Goal: Task Accomplishment & Management: Manage account settings

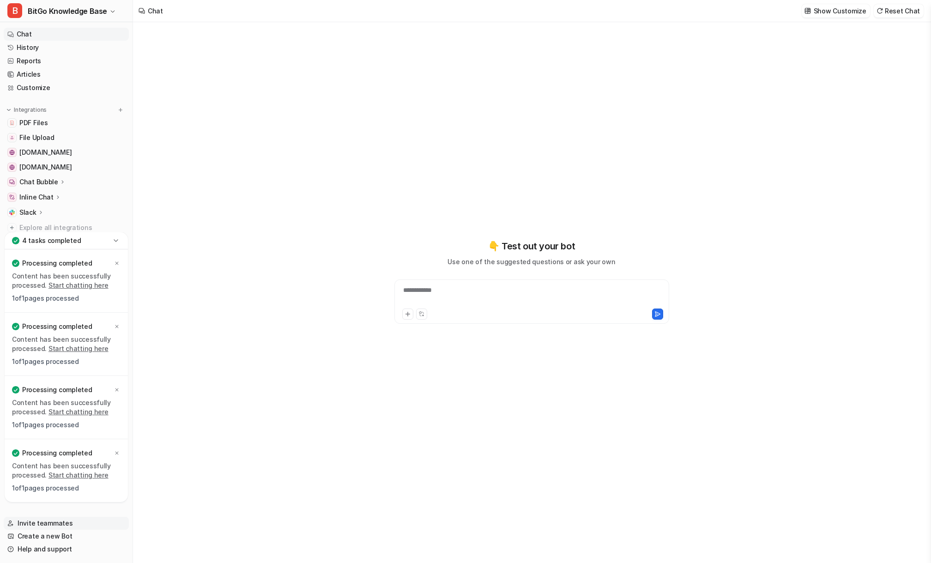
click at [51, 527] on link "Invite teammates" at bounding box center [66, 523] width 125 height 13
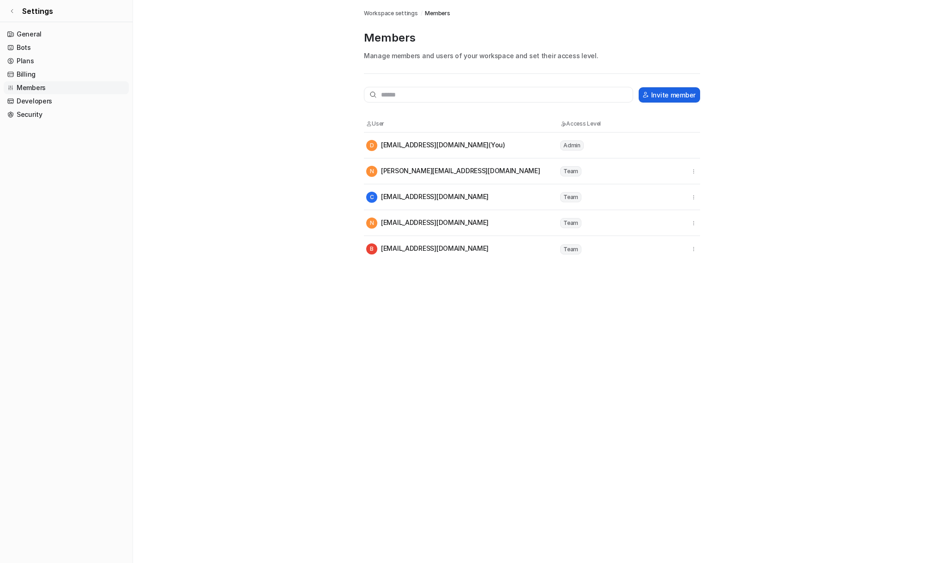
click at [658, 95] on button "Invite member" at bounding box center [669, 94] width 61 height 15
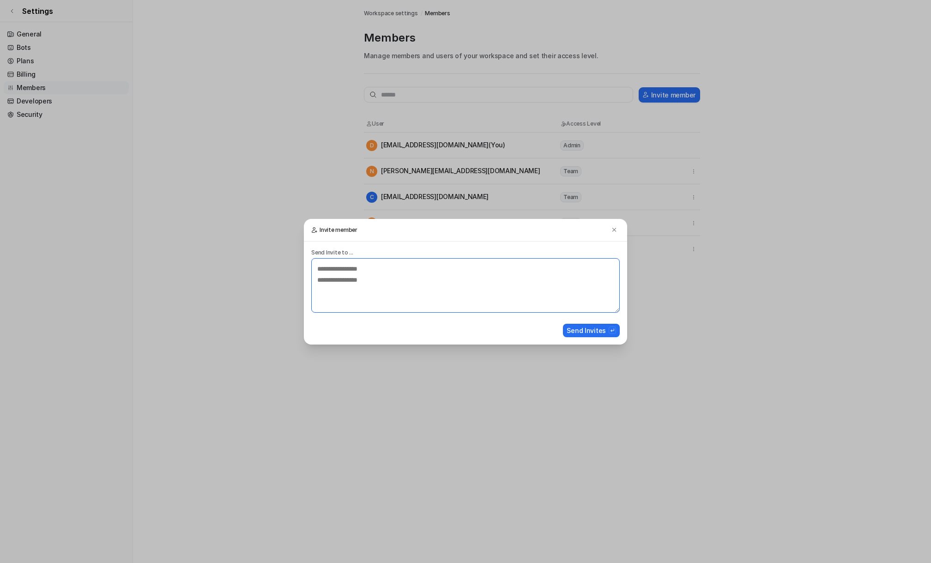
click at [418, 268] on textarea at bounding box center [465, 285] width 308 height 54
paste textarea "**********"
type textarea "**********"
click at [585, 328] on button "Send Invites" at bounding box center [591, 330] width 57 height 13
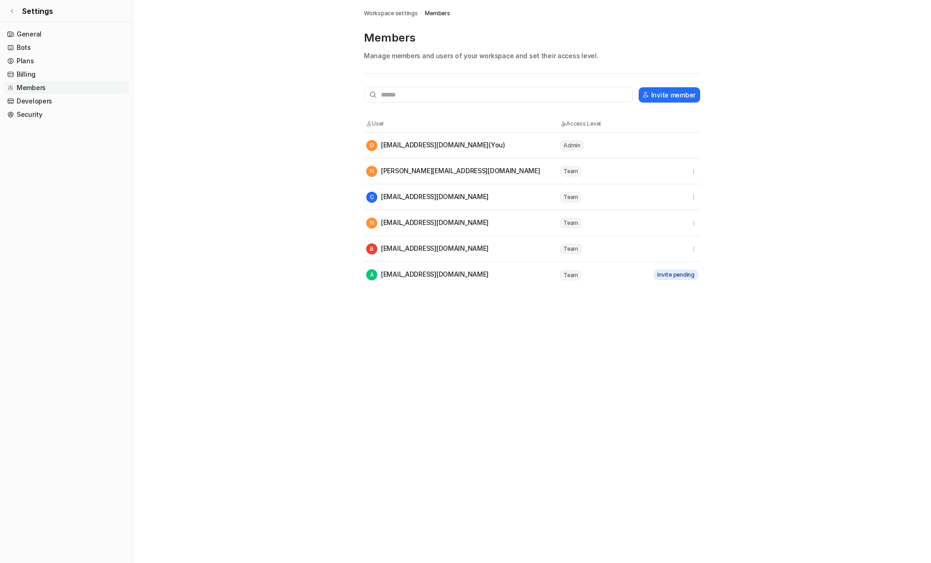
click at [554, 308] on div "Members Workspace settings / Members Members Manage members and users of your w…" at bounding box center [465, 281] width 931 height 563
click at [440, 305] on div "Members Workspace settings / Members Members Manage members and users of your w…" at bounding box center [465, 281] width 931 height 563
click at [370, 289] on div "Members Workspace settings / Members Members Manage members and users of your w…" at bounding box center [465, 281] width 931 height 563
click at [14, 7] on link "Settings" at bounding box center [66, 11] width 133 height 22
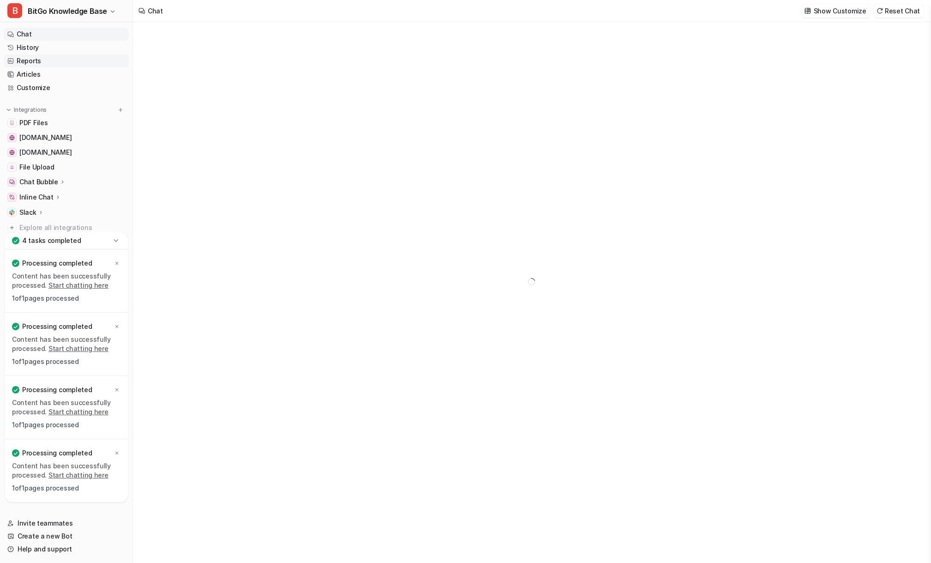
click at [37, 59] on link "Reports" at bounding box center [66, 60] width 125 height 13
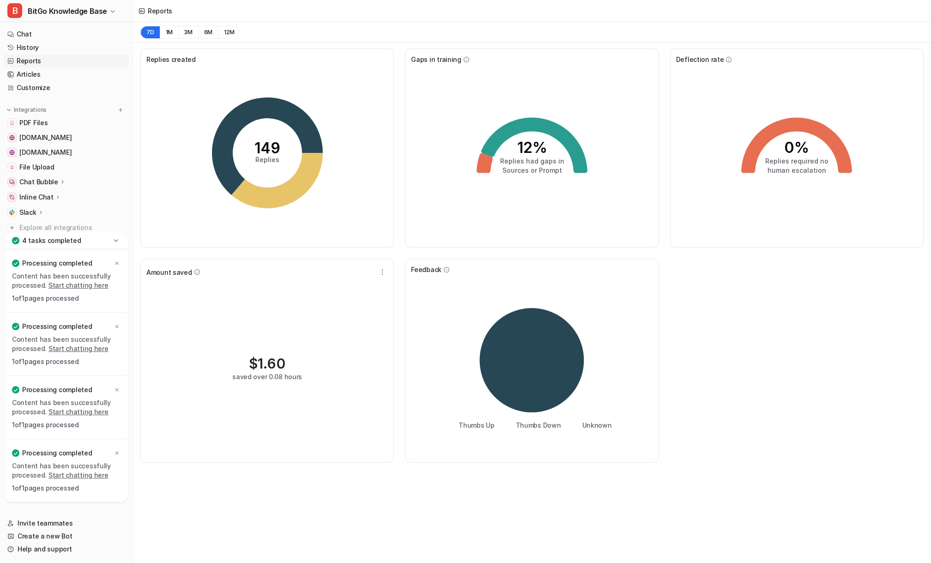
click at [274, 28] on div "7D 1M 3M 6M 12M" at bounding box center [532, 32] width 798 height 21
click at [358, 142] on div "149 Replies" at bounding box center [266, 152] width 241 height 177
click at [117, 262] on icon at bounding box center [116, 263] width 3 height 3
click at [117, 326] on icon at bounding box center [116, 326] width 3 height 3
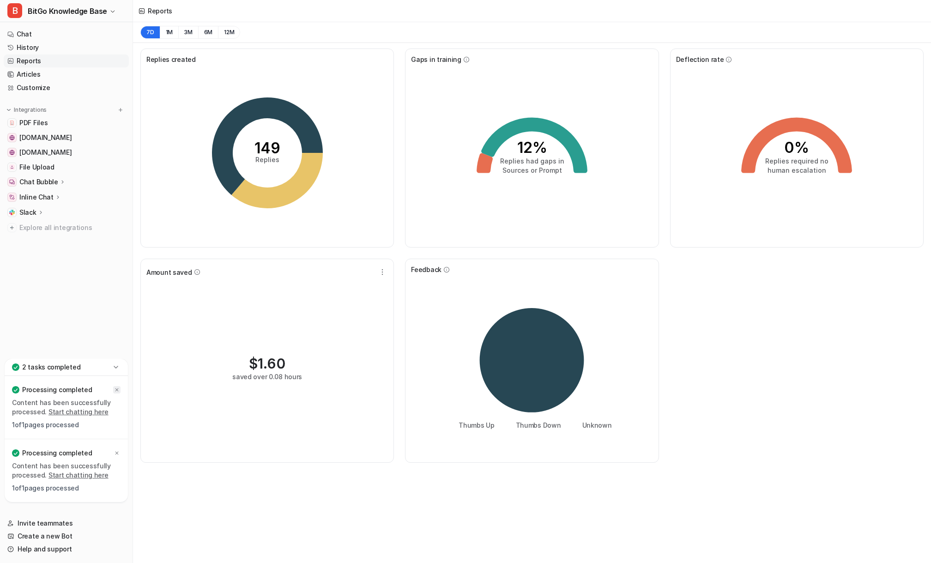
click at [118, 389] on icon at bounding box center [116, 389] width 3 height 3
click at [117, 452] on icon at bounding box center [117, 453] width 6 height 6
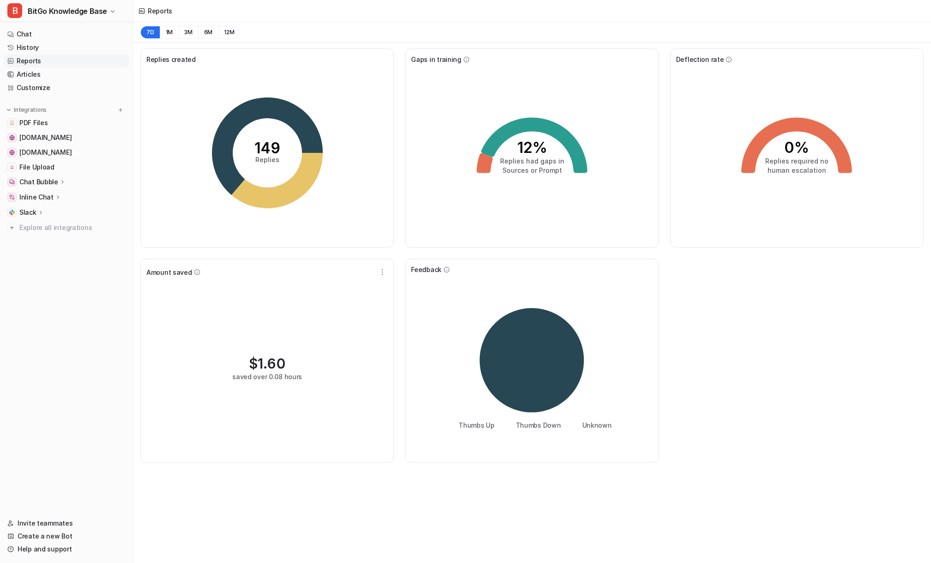
click at [70, 416] on nav "Chat History Reports Articles Customize Integrations PDF Files developers.bitgo…" at bounding box center [66, 266] width 133 height 485
click at [31, 74] on link "Articles" at bounding box center [66, 74] width 125 height 13
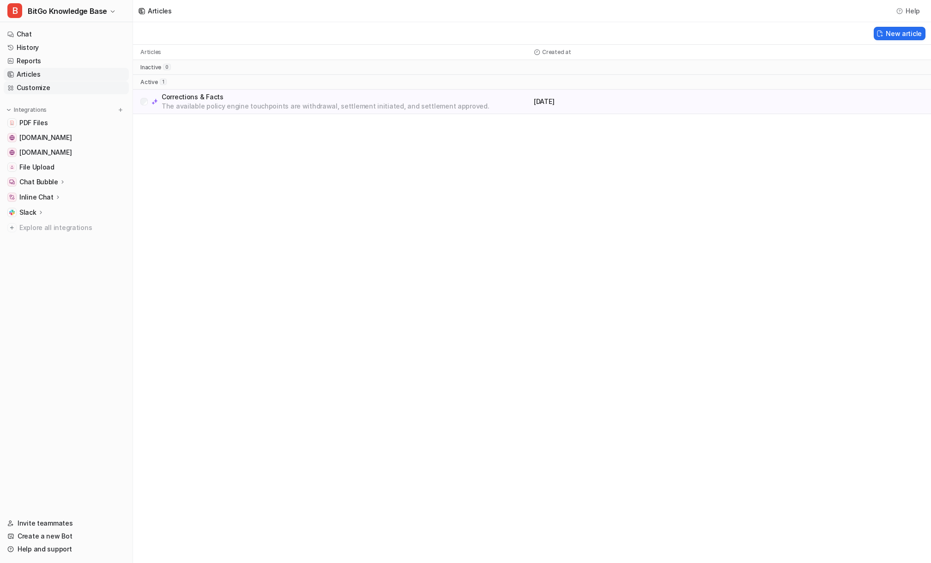
click at [31, 87] on link "Customize" at bounding box center [66, 87] width 125 height 13
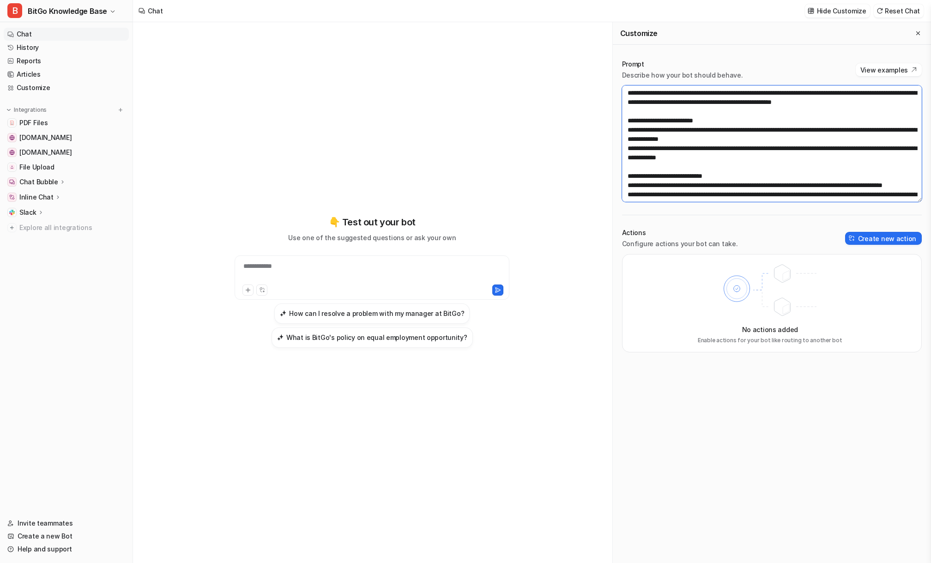
click at [696, 94] on textarea at bounding box center [772, 143] width 300 height 116
drag, startPoint x: 720, startPoint y: 93, endPoint x: 795, endPoint y: 90, distance: 74.4
click at [795, 90] on textarea at bounding box center [772, 143] width 300 height 116
drag, startPoint x: 692, startPoint y: 102, endPoint x: 733, endPoint y: 101, distance: 41.1
click at [733, 101] on textarea at bounding box center [772, 143] width 300 height 116
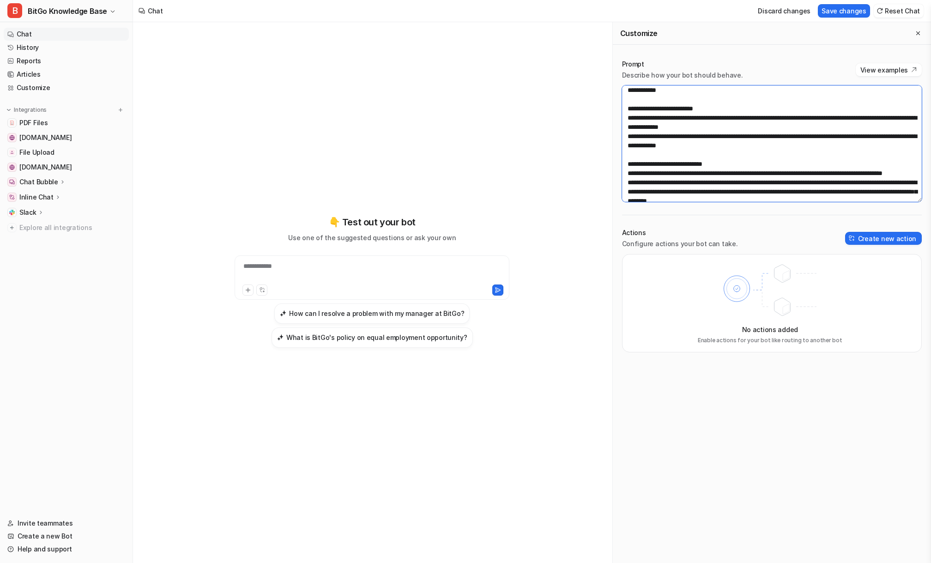
scroll to position [13, 0]
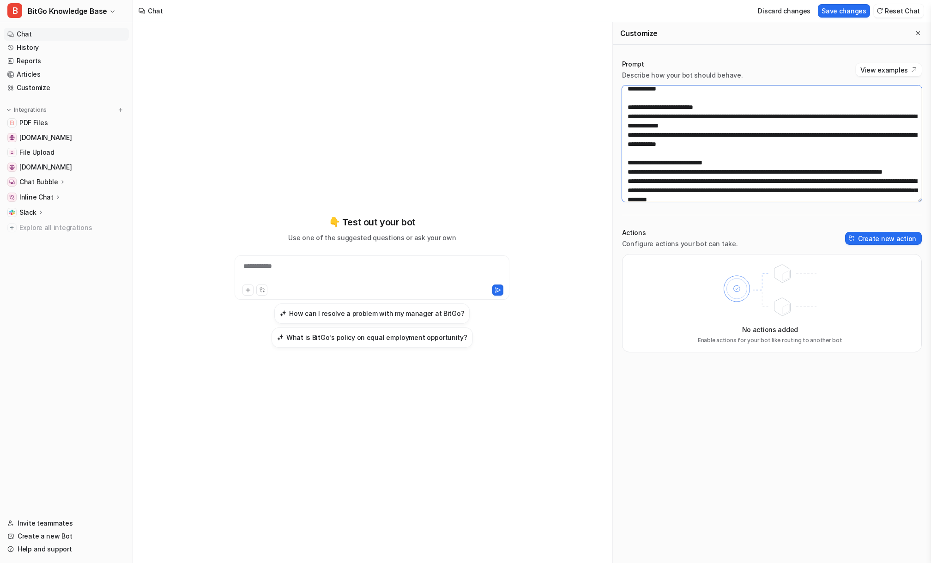
click at [839, 117] on textarea at bounding box center [772, 143] width 300 height 116
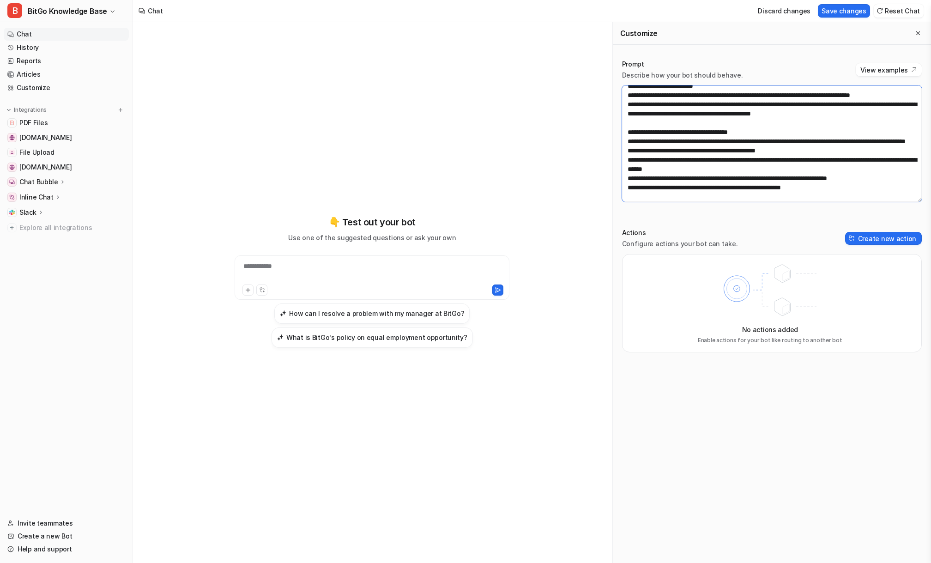
scroll to position [159, 0]
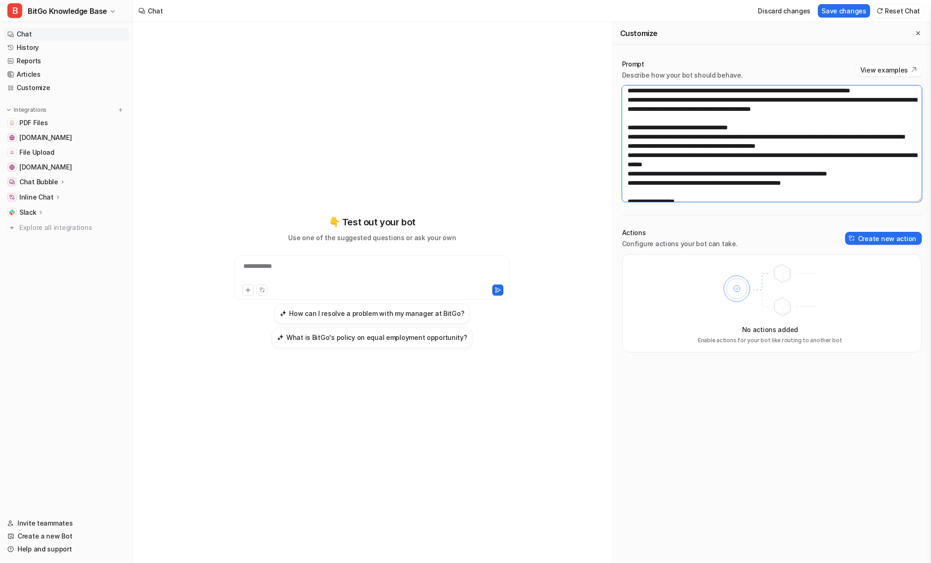
click at [768, 108] on textarea at bounding box center [772, 143] width 300 height 116
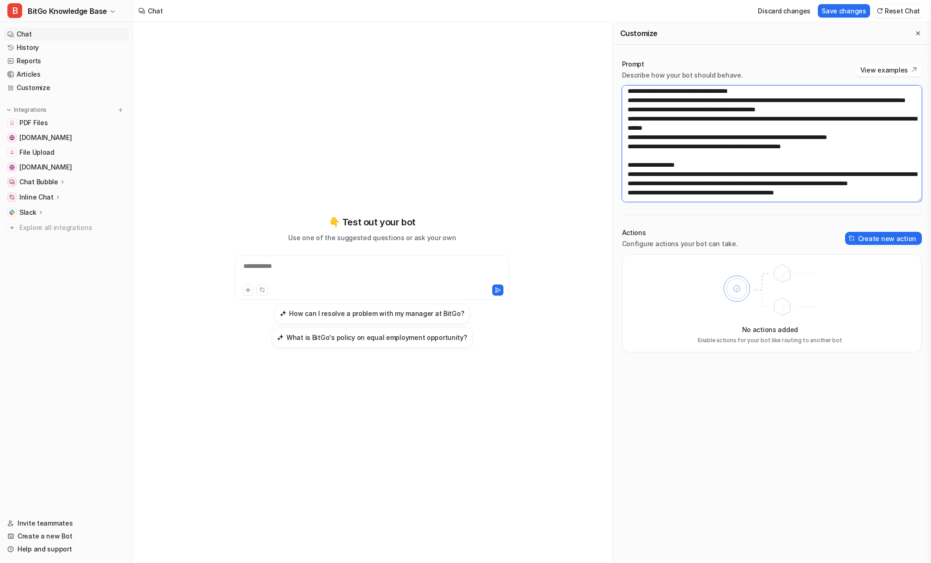
scroll to position [197, 0]
drag, startPoint x: 691, startPoint y: 135, endPoint x: 716, endPoint y: 135, distance: 24.9
click at [716, 135] on textarea at bounding box center [772, 143] width 300 height 116
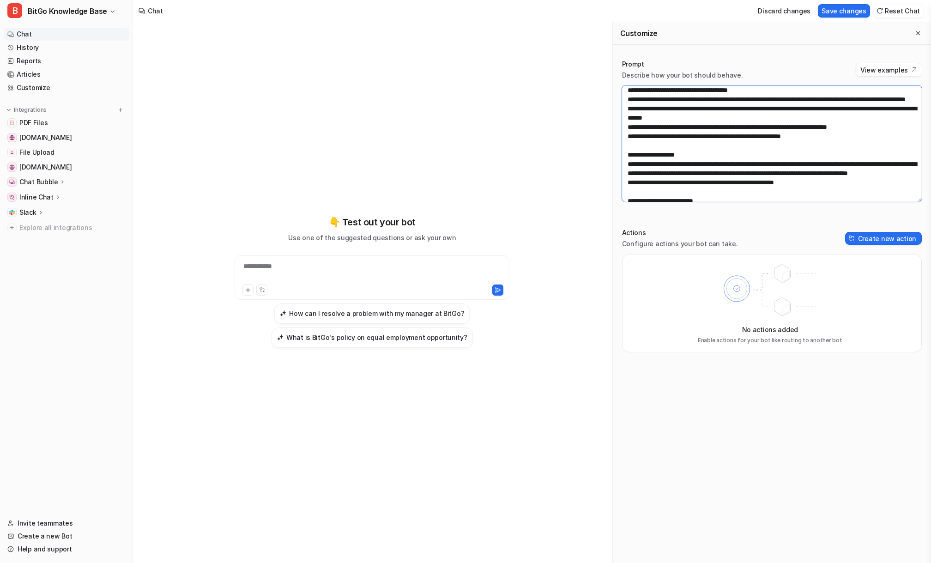
drag, startPoint x: 782, startPoint y: 133, endPoint x: 807, endPoint y: 132, distance: 25.4
click at [807, 132] on textarea at bounding box center [772, 143] width 300 height 116
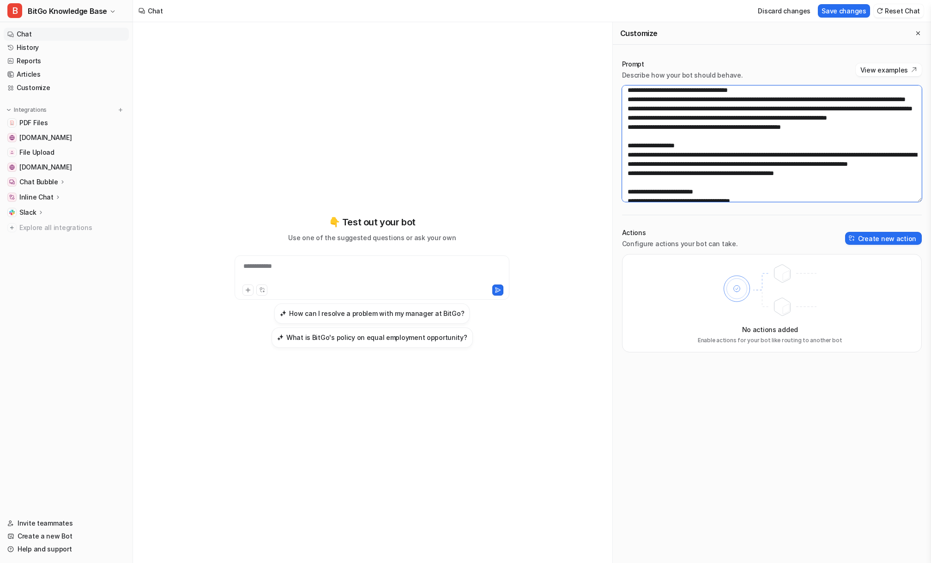
click at [773, 155] on textarea at bounding box center [772, 143] width 300 height 116
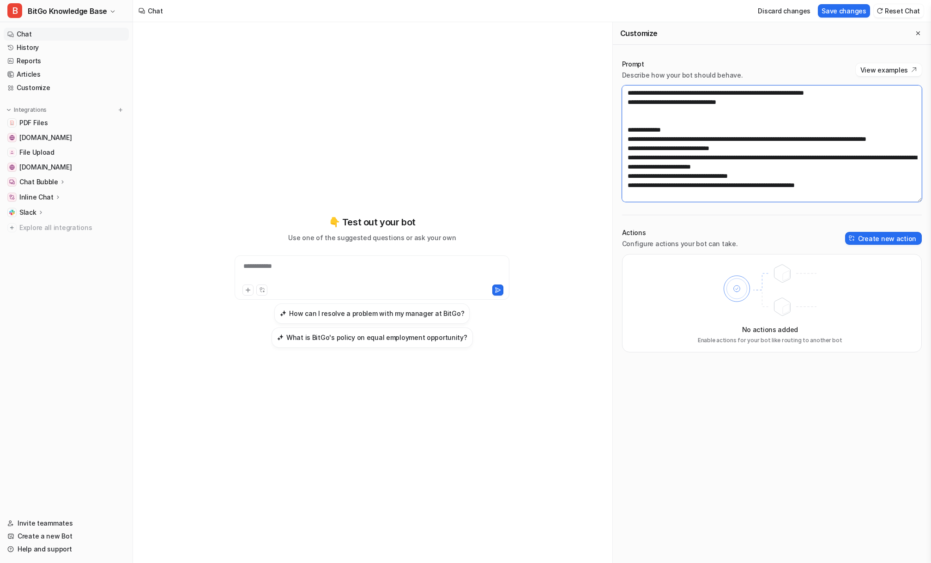
scroll to position [637, 0]
drag, startPoint x: 872, startPoint y: 129, endPoint x: 899, endPoint y: 128, distance: 26.8
click at [899, 128] on textarea at bounding box center [772, 143] width 300 height 116
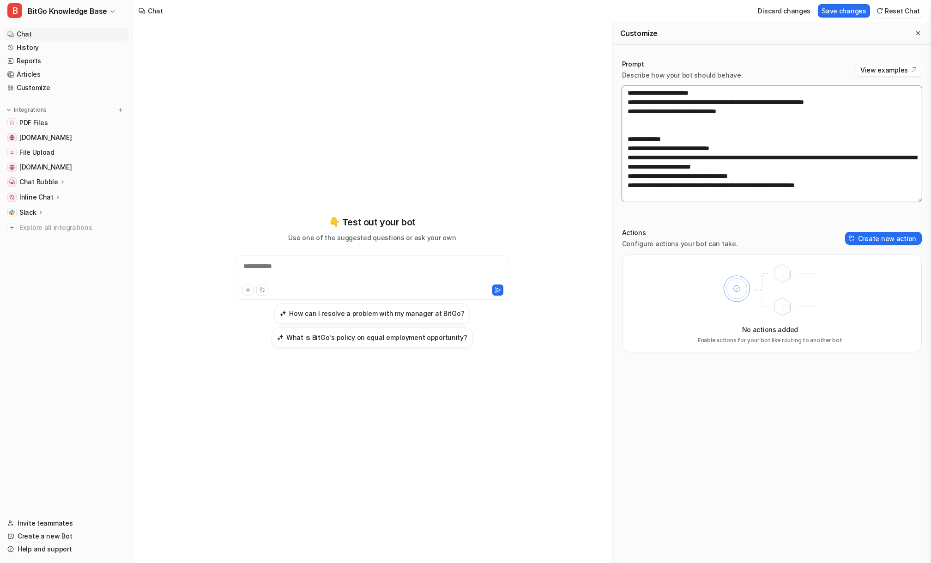
scroll to position [619, 0]
click at [638, 187] on textarea at bounding box center [772, 143] width 300 height 116
click at [844, 159] on textarea at bounding box center [772, 143] width 300 height 116
click at [779, 163] on textarea at bounding box center [772, 143] width 300 height 116
type textarea "**********"
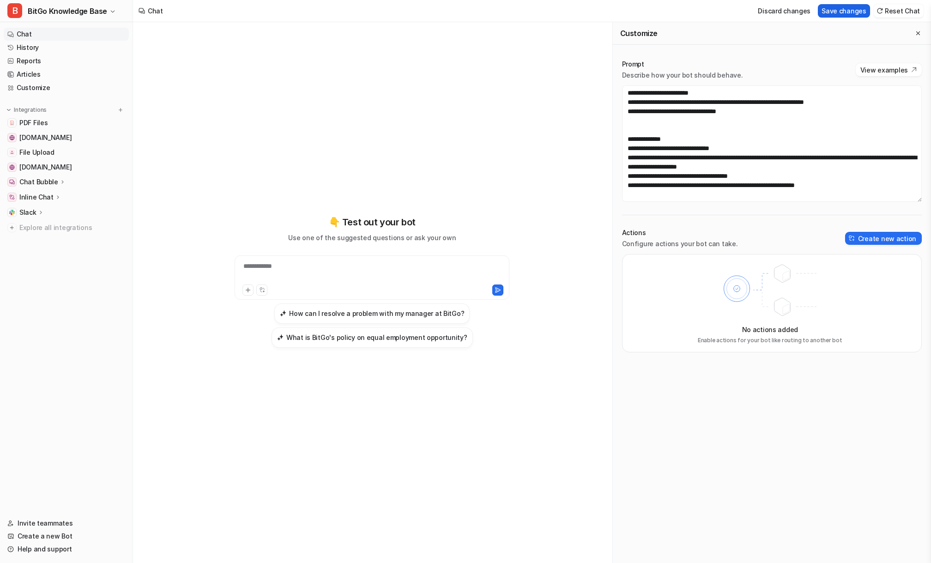
click at [849, 11] on button "Save changes" at bounding box center [844, 10] width 52 height 13
click at [762, 138] on textarea at bounding box center [772, 143] width 300 height 116
click at [712, 214] on div "Prompt Describe how your bot should behave. View examples Actions Configure act…" at bounding box center [772, 205] width 318 height 311
click at [665, 297] on div "No actions added Enable actions for your bot like routing to another bot" at bounding box center [772, 303] width 300 height 98
click at [661, 297] on div "No actions added Enable actions for your bot like routing to another bot" at bounding box center [772, 303] width 300 height 98
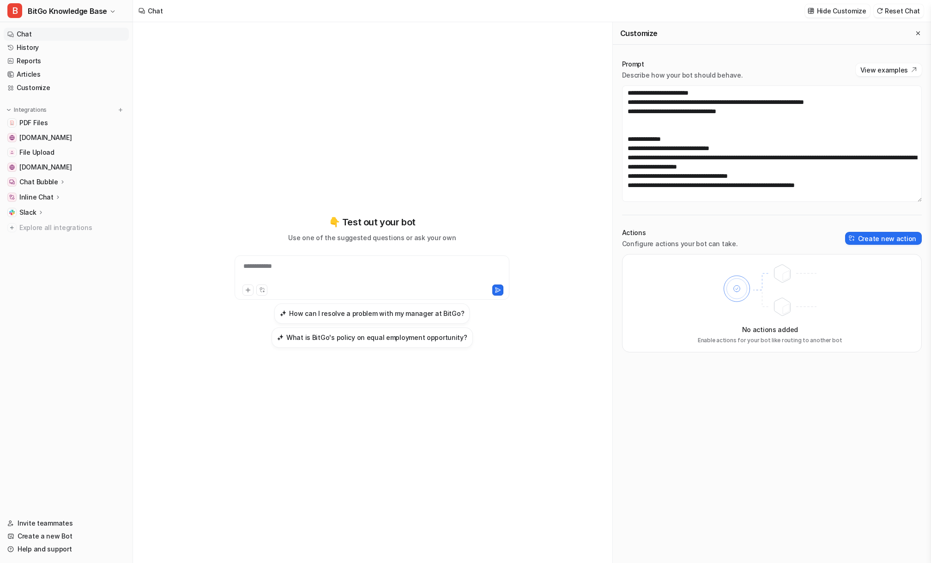
click at [568, 284] on div "**********" at bounding box center [372, 292] width 478 height 541
click at [56, 33] on link "Chat" at bounding box center [66, 34] width 125 height 13
